Goal: Information Seeking & Learning: Compare options

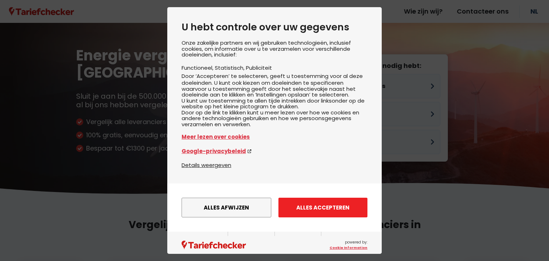
click at [323, 215] on button "Alles accepteren" at bounding box center [323, 208] width 89 height 20
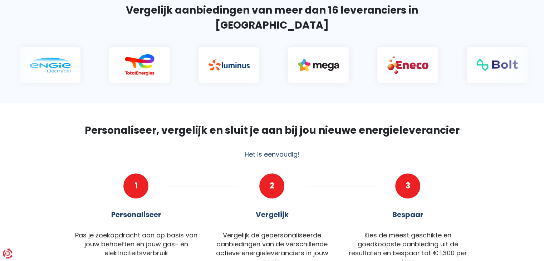
scroll to position [36, 0]
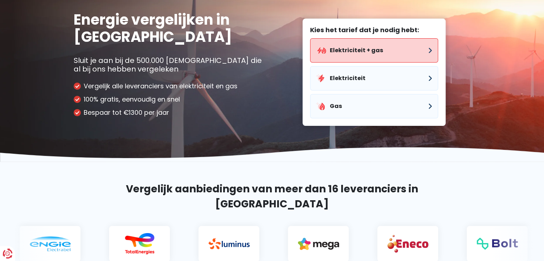
click at [354, 55] on button "Elektriciteit + gas" at bounding box center [374, 50] width 128 height 24
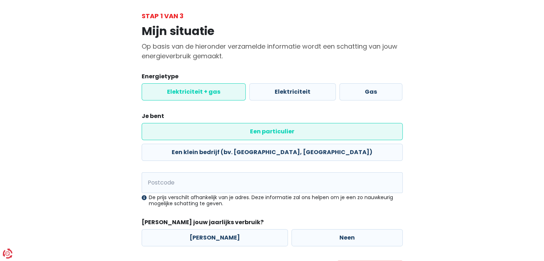
scroll to position [36, 0]
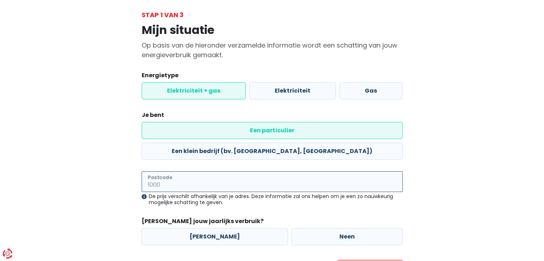
click at [196, 171] on input "Postcode" at bounding box center [272, 181] width 261 height 21
type input "2470"
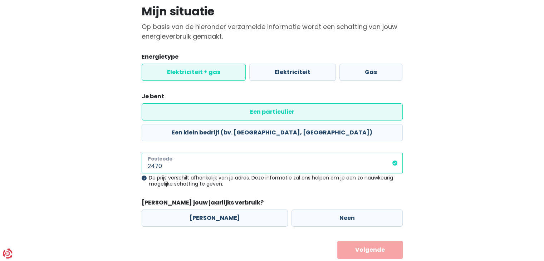
scroll to position [54, 0]
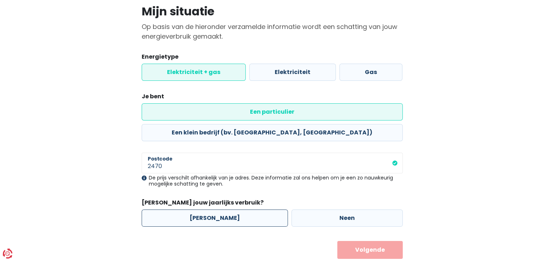
click at [260, 210] on label "[PERSON_NAME]" at bounding box center [215, 218] width 146 height 17
click at [260, 210] on input "[PERSON_NAME]" at bounding box center [215, 218] width 146 height 17
radio input "true"
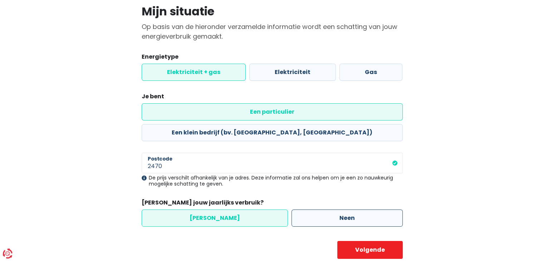
click at [311, 210] on label "Neen" at bounding box center [346, 218] width 111 height 17
click at [311, 210] on input "Neen" at bounding box center [346, 218] width 111 height 17
radio input "true"
radio input "false"
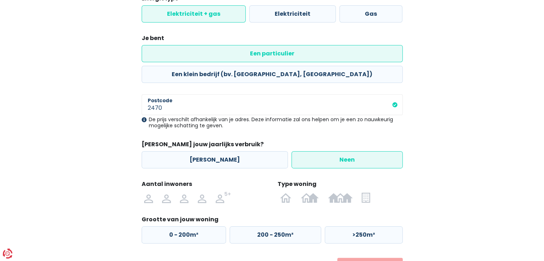
scroll to position [126, 0]
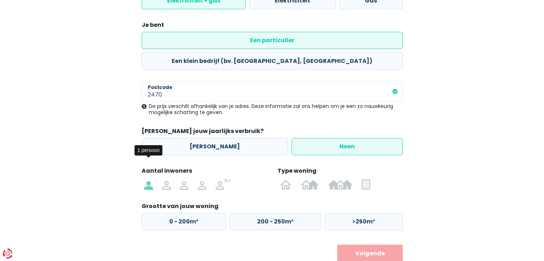
click at [152, 178] on img at bounding box center [148, 183] width 9 height 11
click at [152, 178] on input "radio" at bounding box center [149, 183] width 18 height 11
radio input "true"
click at [308, 178] on img at bounding box center [310, 183] width 18 height 11
click at [308, 178] on input "radio" at bounding box center [309, 183] width 27 height 11
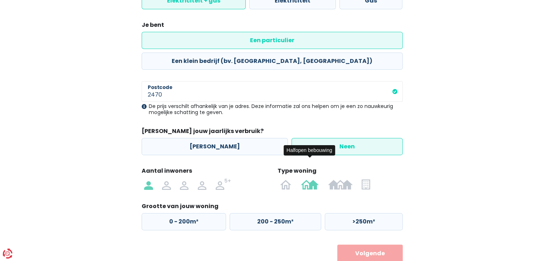
radio input "true"
click at [366, 178] on img at bounding box center [366, 183] width 8 height 11
click at [366, 178] on input "radio" at bounding box center [366, 183] width 18 height 11
radio input "true"
radio input "false"
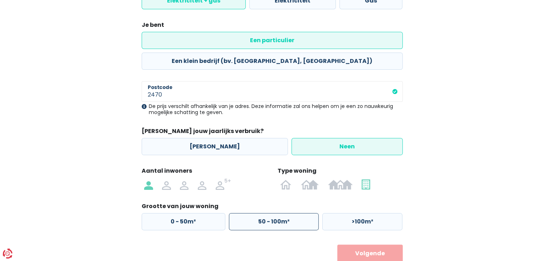
click at [248, 213] on label "50 - 100m²" at bounding box center [274, 221] width 90 height 17
click at [248, 213] on input "50 - 100m²" at bounding box center [274, 221] width 90 height 17
radio input "true"
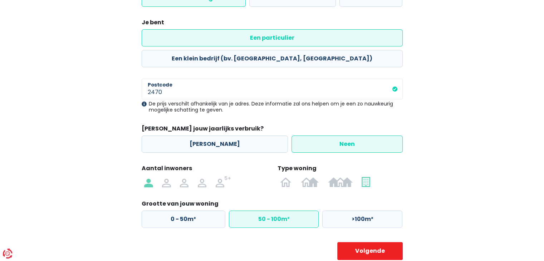
scroll to position [130, 0]
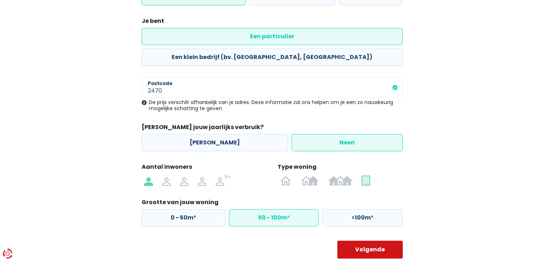
click at [372, 241] on button "Volgende" at bounding box center [369, 250] width 65 height 18
select select
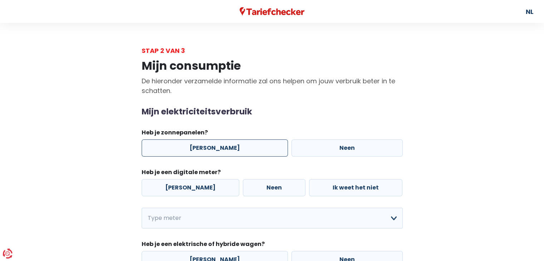
click at [206, 149] on label "[PERSON_NAME]" at bounding box center [215, 147] width 146 height 17
click at [206, 149] on input "[PERSON_NAME]" at bounding box center [215, 147] width 146 height 17
radio input "true"
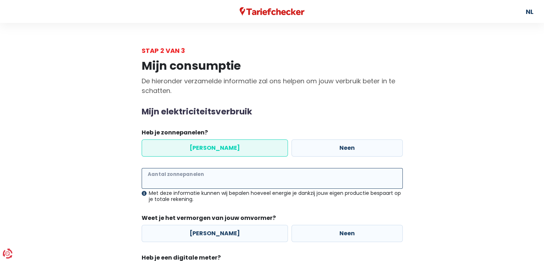
click at [212, 181] on input "Aantal zonnepanelen" at bounding box center [272, 178] width 261 height 21
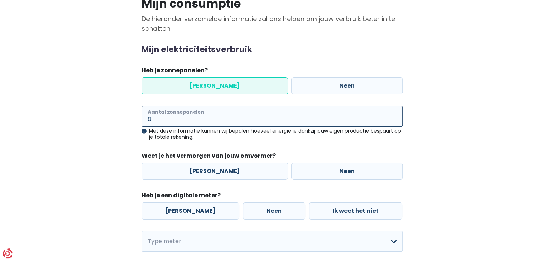
scroll to position [72, 0]
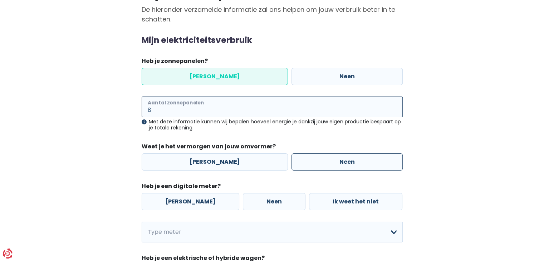
type input "8"
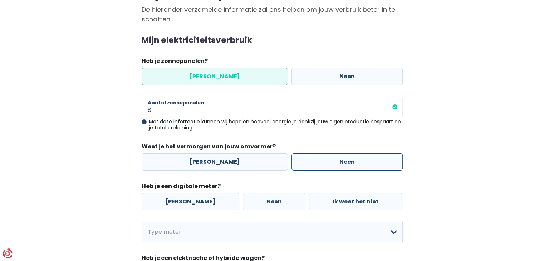
click at [295, 166] on label "Neen" at bounding box center [346, 161] width 111 height 17
click at [295, 166] on input "Neen" at bounding box center [346, 161] width 111 height 17
radio input "true"
click at [205, 201] on label "[PERSON_NAME]" at bounding box center [191, 201] width 98 height 17
click at [205, 201] on input "[PERSON_NAME]" at bounding box center [191, 201] width 98 height 17
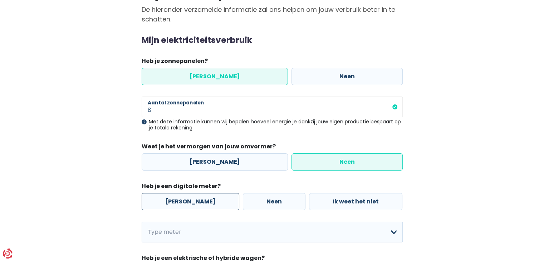
radio input "true"
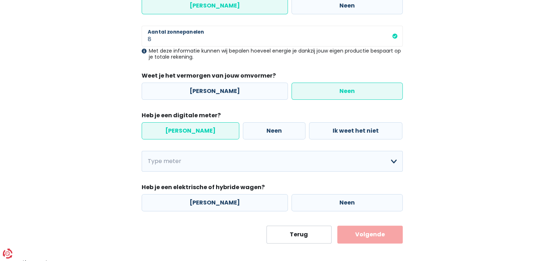
scroll to position [143, 0]
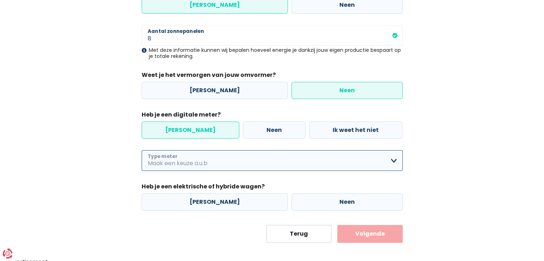
click at [222, 166] on select "Enkelvoudig Tweevoudig Enkelvoudig + uitsluitend nachttarief Tweevoudig + uitsl…" at bounding box center [272, 160] width 261 height 21
click at [223, 163] on select "Enkelvoudig Tweevoudig Enkelvoudig + uitsluitend nachttarief Tweevoudig + uitsl…" at bounding box center [272, 160] width 261 height 21
click at [142, 150] on select "Enkelvoudig Tweevoudig Enkelvoudig + uitsluitend nachttarief Tweevoudig + uitsl…" at bounding box center [272, 160] width 261 height 21
select select "day_single_rate"
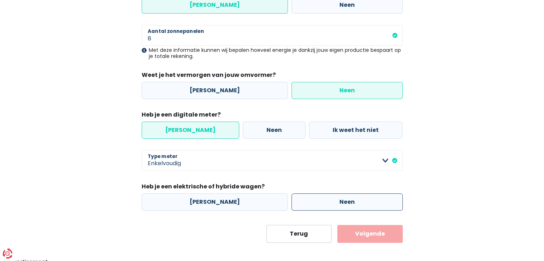
click at [291, 198] on label "Neen" at bounding box center [346, 201] width 111 height 17
click at [291, 198] on input "Neen" at bounding box center [346, 201] width 111 height 17
radio input "true"
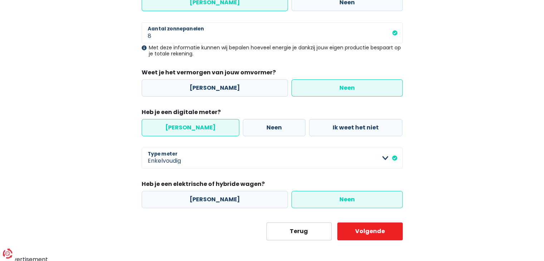
scroll to position [148, 0]
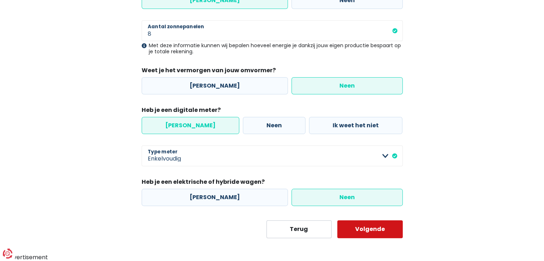
click at [358, 232] on button "Volgende" at bounding box center [369, 229] width 65 height 18
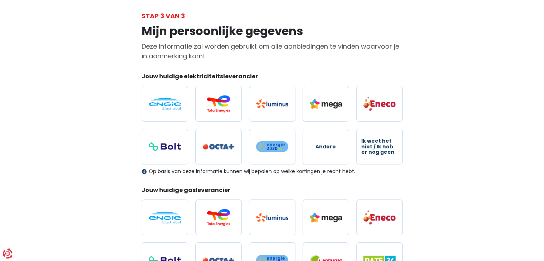
scroll to position [36, 0]
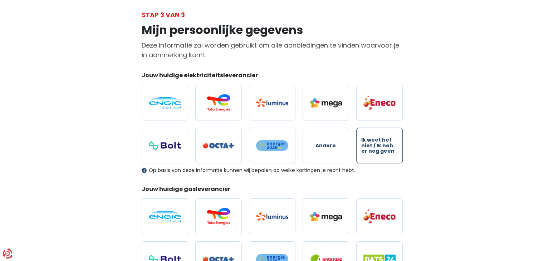
click at [363, 148] on span "Ik weet het niet / Ik heb er nog geen" at bounding box center [379, 145] width 36 height 16
click at [363, 148] on input "Ik weet het niet / Ik heb er nog geen" at bounding box center [379, 146] width 46 height 36
radio input "true"
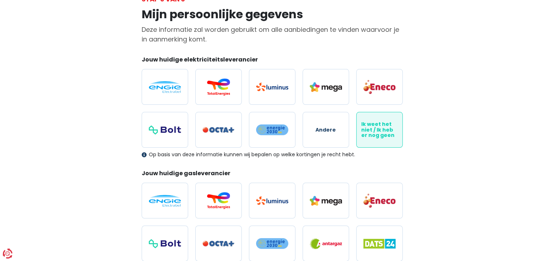
scroll to position [107, 0]
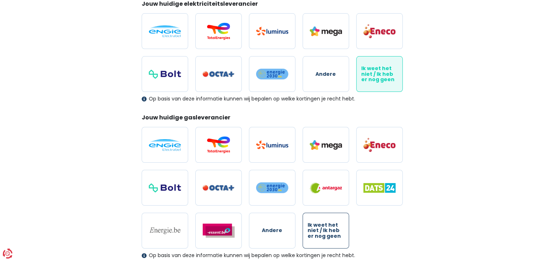
click at [320, 227] on span "Ik weet het niet / Ik heb er nog geen" at bounding box center [326, 230] width 36 height 16
click at [320, 227] on input "Ik weet het niet / Ik heb er nog geen" at bounding box center [326, 231] width 46 height 36
radio input "true"
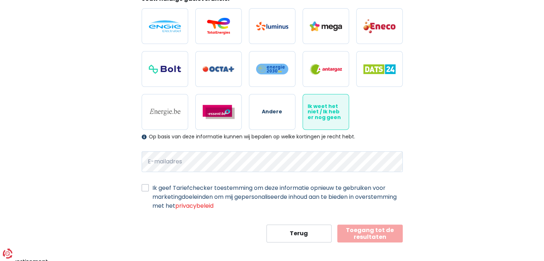
scroll to position [230, 0]
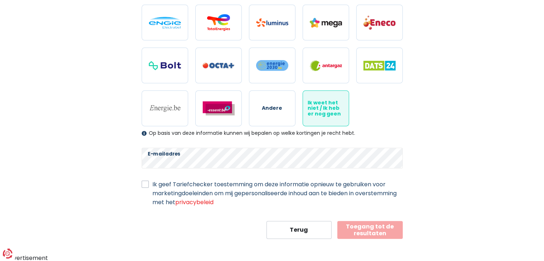
click at [200, 184] on label "Ik geef Tariefchecker toestemming om deze informatie opnieuw te gebruiken voor …" at bounding box center [277, 193] width 250 height 27
click at [149, 184] on input "Ik geef Tariefchecker toestemming om deze informatie opnieuw te gebruiken voor …" at bounding box center [145, 183] width 7 height 7
checkbox input "true"
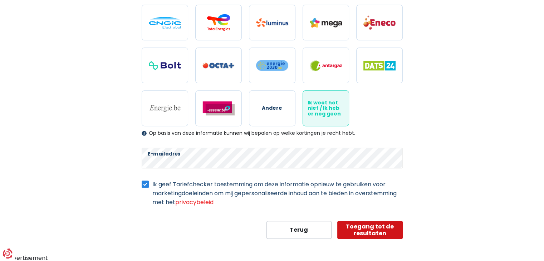
click at [379, 235] on button "Toegang tot de resultaten" at bounding box center [369, 230] width 65 height 18
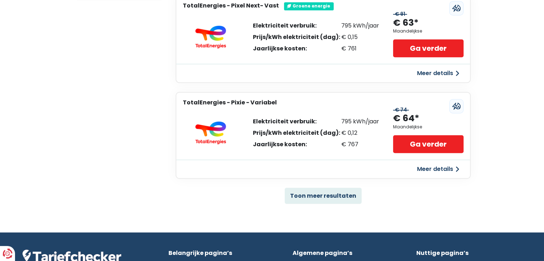
scroll to position [465, 0]
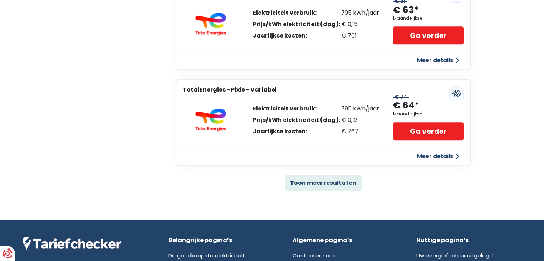
click at [436, 150] on button "Meer details" at bounding box center [438, 156] width 51 height 13
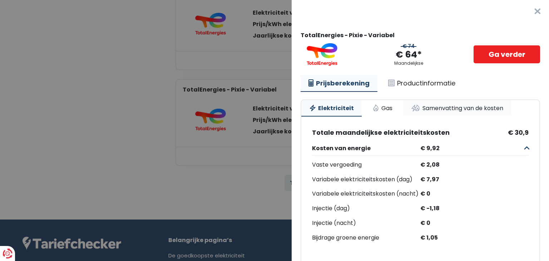
click at [421, 106] on link "Samenvatting van de kosten" at bounding box center [457, 108] width 108 height 16
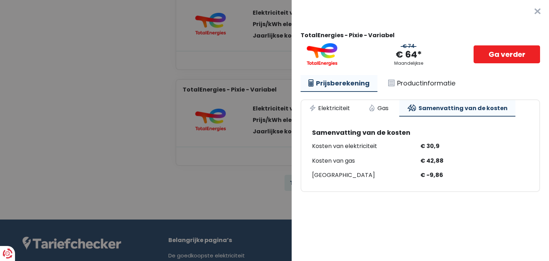
click at [232, 142] on Variabel "Plus de détails - TotalEnergies × TotalEnergies - Pixie - Variabel € 74 € 64* M…" at bounding box center [274, 130] width 549 height 261
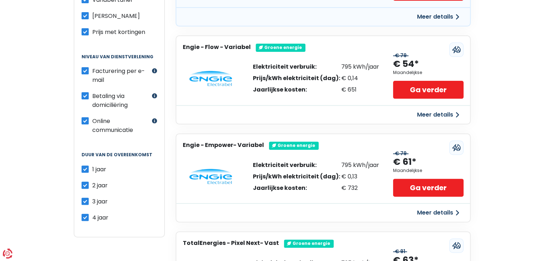
scroll to position [107, 0]
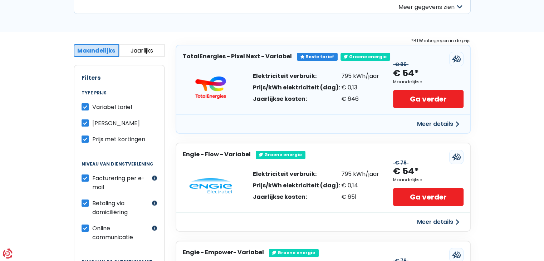
click at [430, 123] on button "Meer details" at bounding box center [438, 124] width 51 height 13
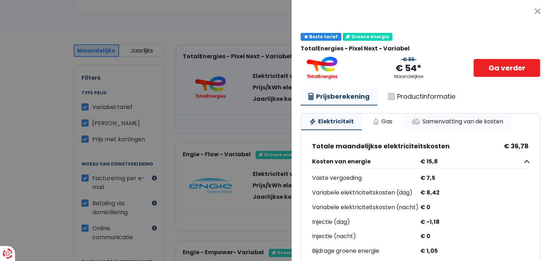
click at [416, 121] on link "Samenvatting van de kosten" at bounding box center [457, 122] width 108 height 16
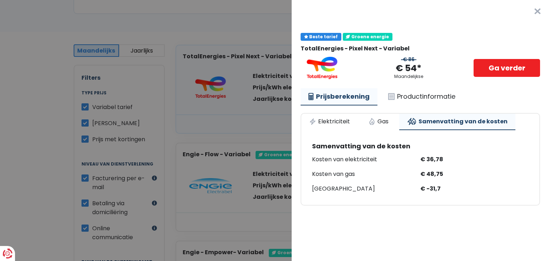
click at [242, 136] on Variabel "Plus de détails - TotalEnergies × Beste tarief Groene energie TotalEnergies - P…" at bounding box center [274, 130] width 549 height 261
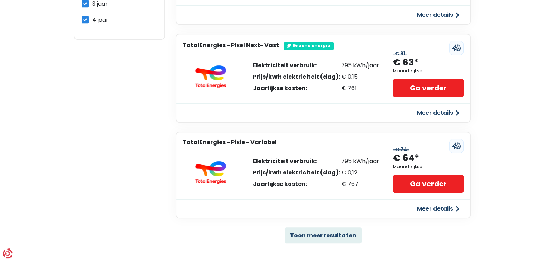
scroll to position [429, 0]
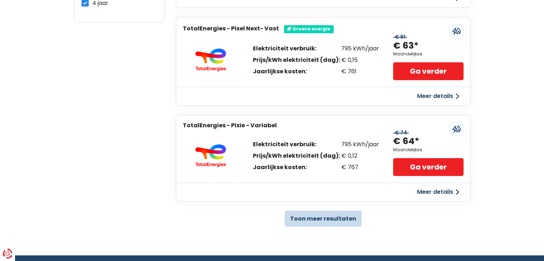
click at [313, 215] on button "Toon meer resultaten" at bounding box center [323, 219] width 77 height 16
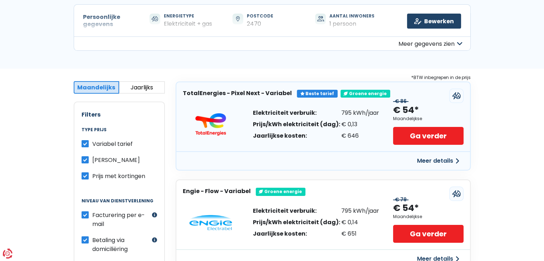
scroll to position [72, 0]
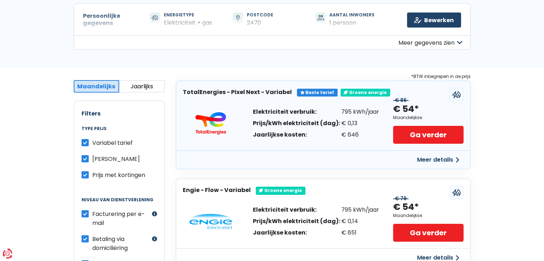
click at [135, 89] on button "Jaarlijks" at bounding box center [142, 86] width 46 height 13
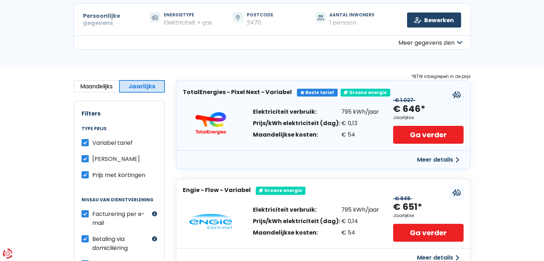
click at [99, 88] on button "Maandelijks" at bounding box center [97, 86] width 46 height 13
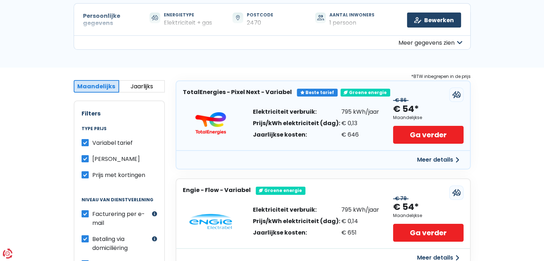
click at [133, 86] on button "Jaarlijks" at bounding box center [142, 86] width 46 height 13
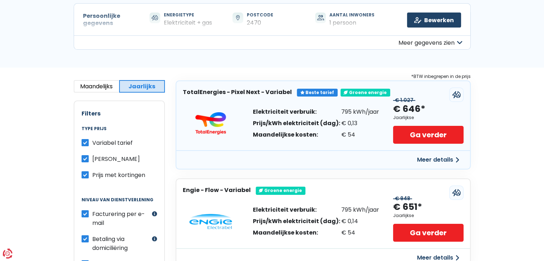
click at [105, 89] on button "Maandelijks" at bounding box center [97, 86] width 46 height 13
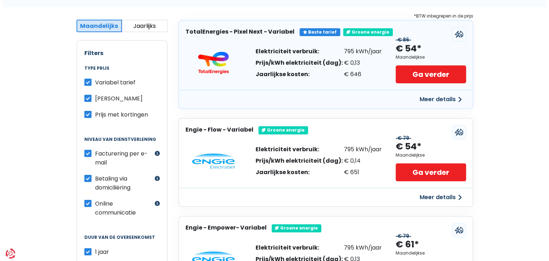
scroll to position [107, 0]
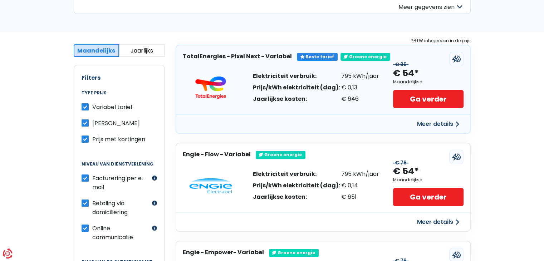
click at [432, 121] on button "Meer details" at bounding box center [438, 124] width 51 height 13
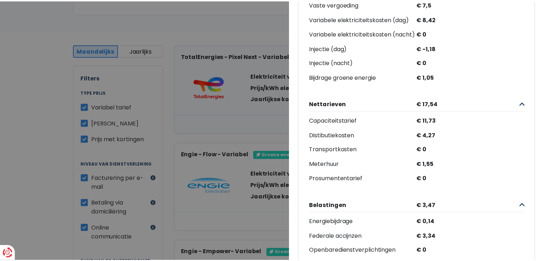
scroll to position [179, 0]
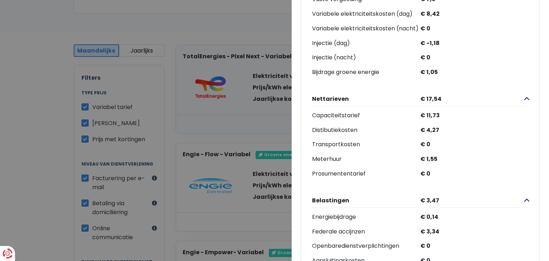
click at [240, 136] on Variabel "Plus de détails - TotalEnergies × Beste tarief Groene energie TotalEnergies - P…" at bounding box center [274, 130] width 549 height 261
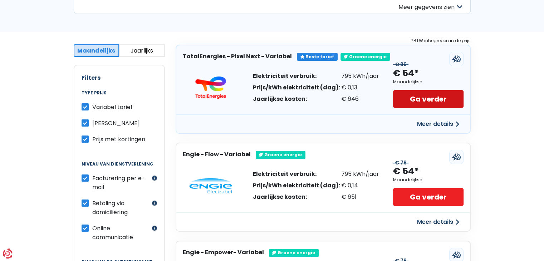
scroll to position [107, 0]
click at [423, 98] on link "Ga verder" at bounding box center [428, 99] width 70 height 18
